Goal: Task Accomplishment & Management: Manage account settings

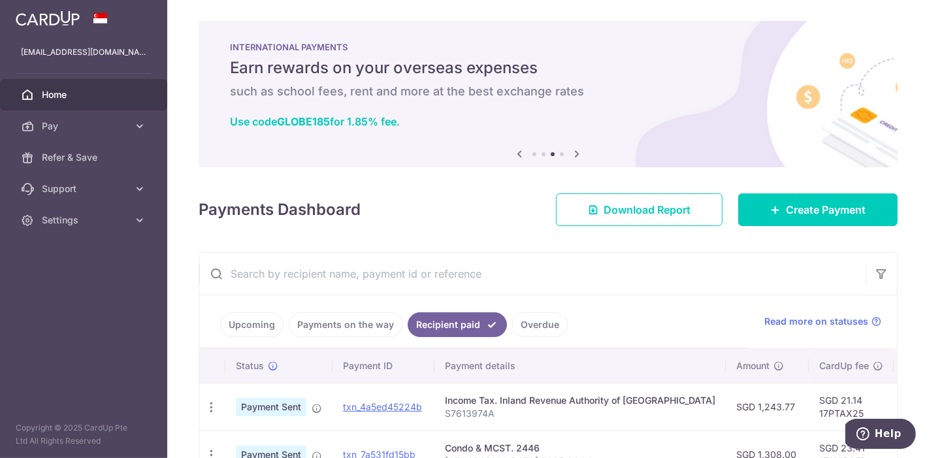
scroll to position [159, 0]
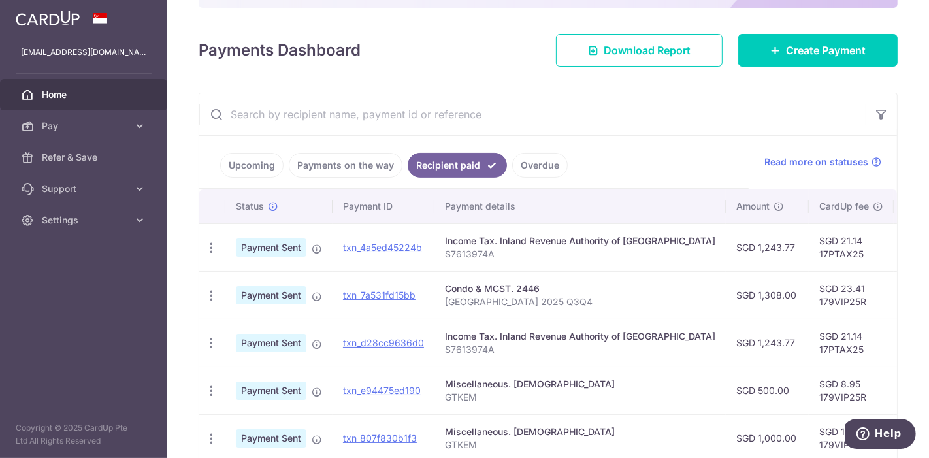
click at [349, 167] on link "Payments on the way" at bounding box center [346, 165] width 114 height 25
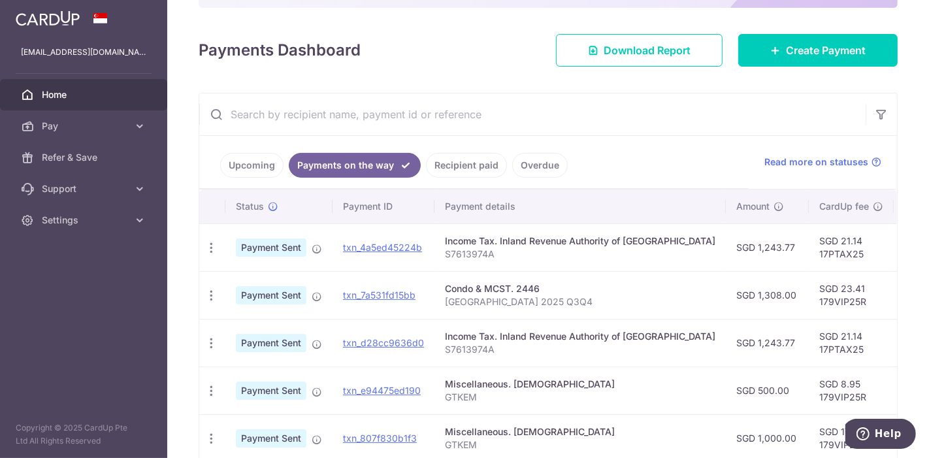
scroll to position [0, 1]
click at [464, 169] on link "Recipient paid" at bounding box center [466, 165] width 81 height 25
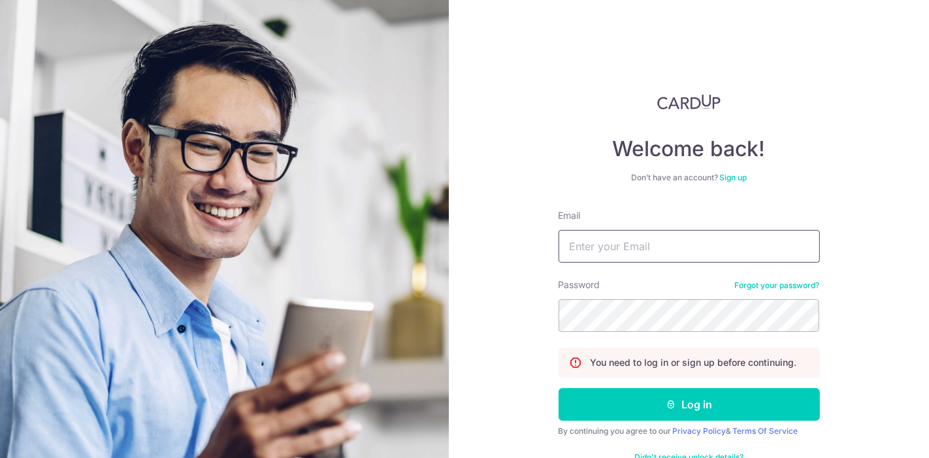
type input "[EMAIL_ADDRESS][DOMAIN_NAME]"
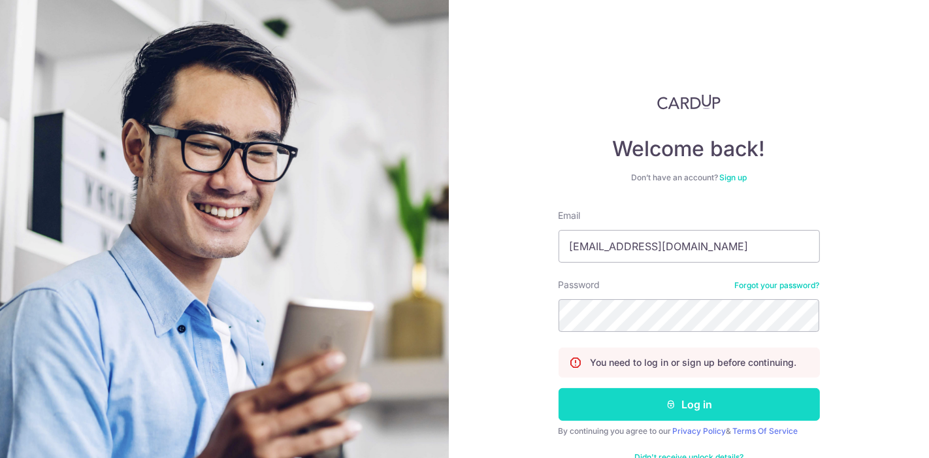
click at [604, 408] on button "Log in" at bounding box center [688, 404] width 261 height 33
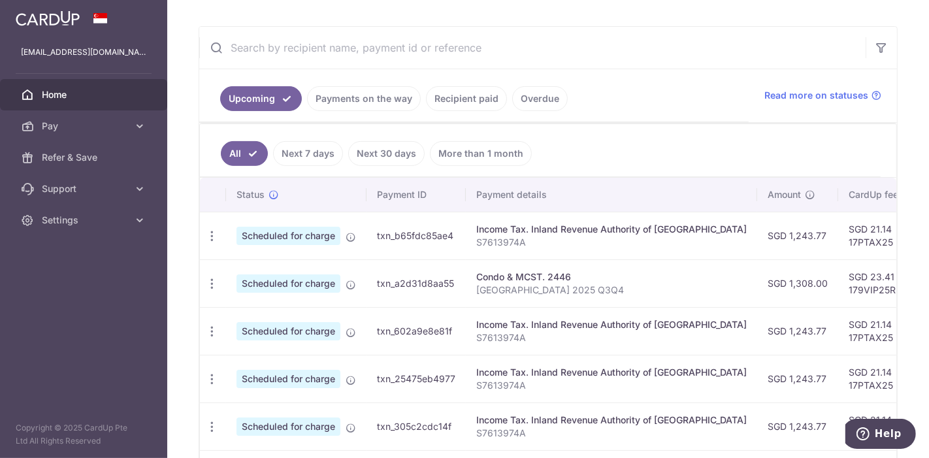
scroll to position [225, 0]
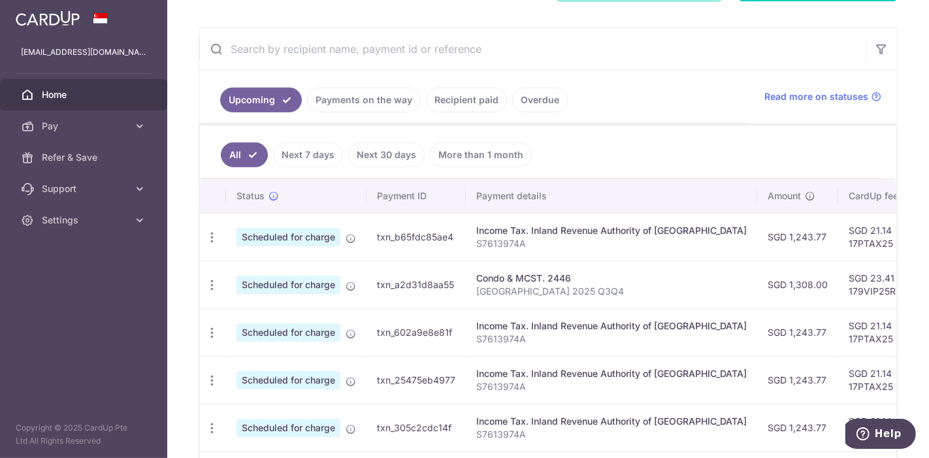
click at [451, 94] on link "Recipient paid" at bounding box center [466, 100] width 81 height 25
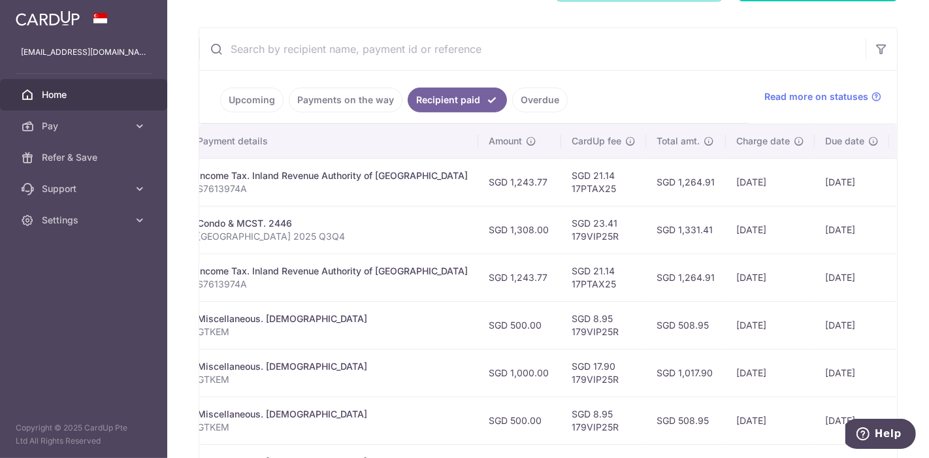
scroll to position [0, 0]
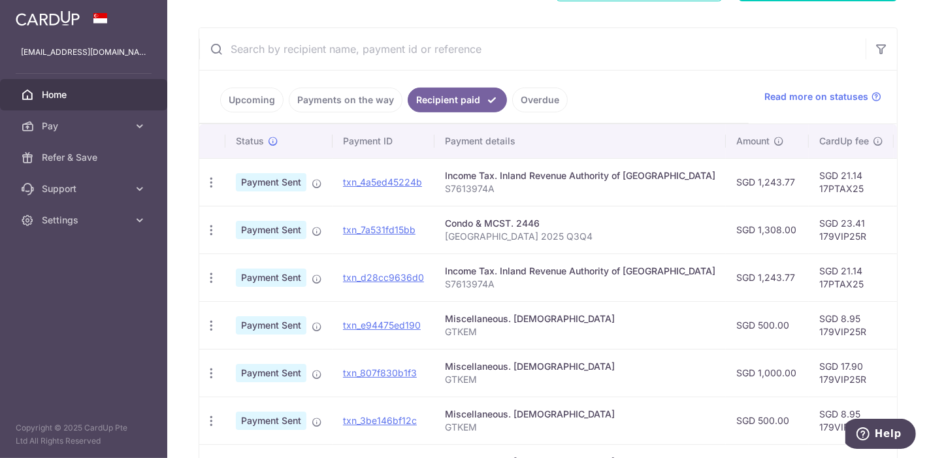
click at [526, 95] on link "Overdue" at bounding box center [540, 100] width 56 height 25
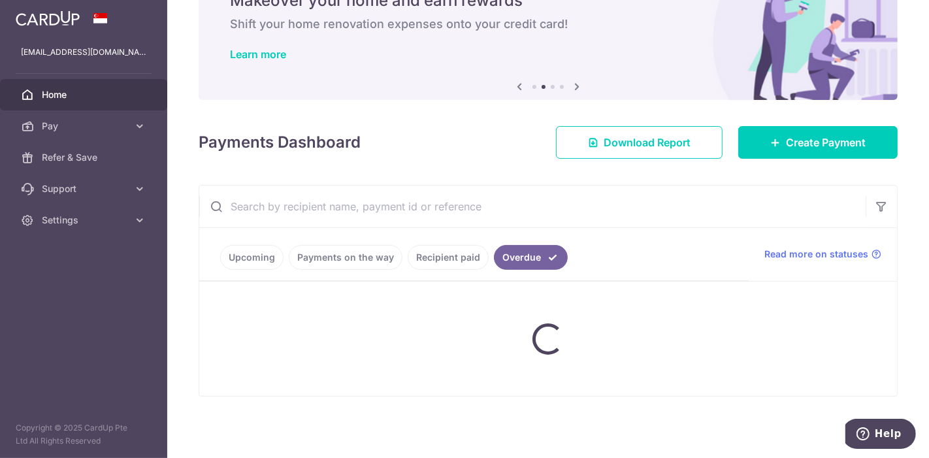
scroll to position [129, 0]
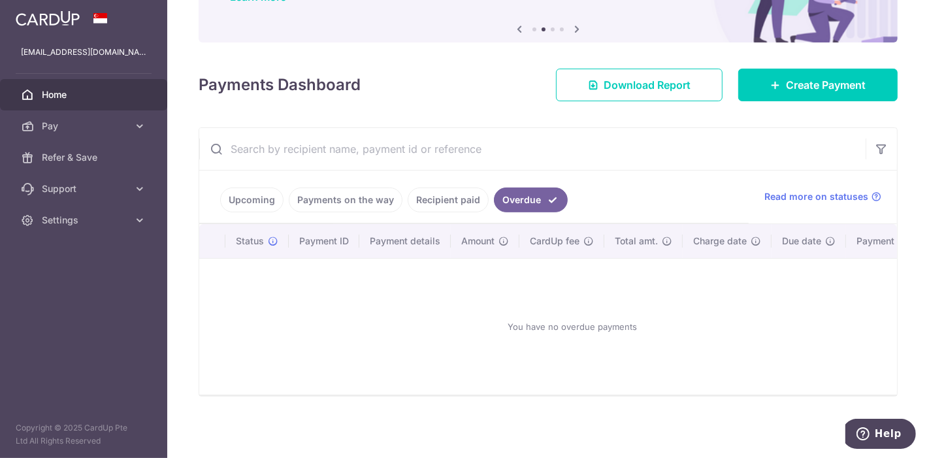
click at [440, 199] on link "Recipient paid" at bounding box center [448, 199] width 81 height 25
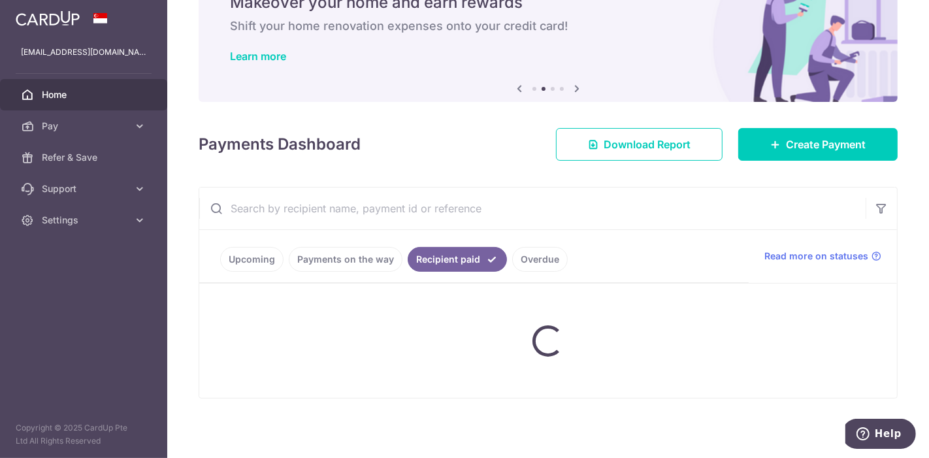
scroll to position [225, 0]
